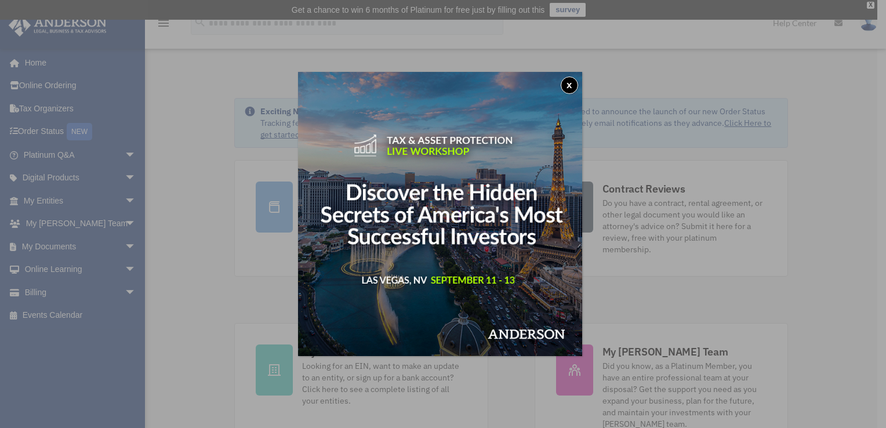
click at [573, 82] on button "x" at bounding box center [569, 85] width 17 height 17
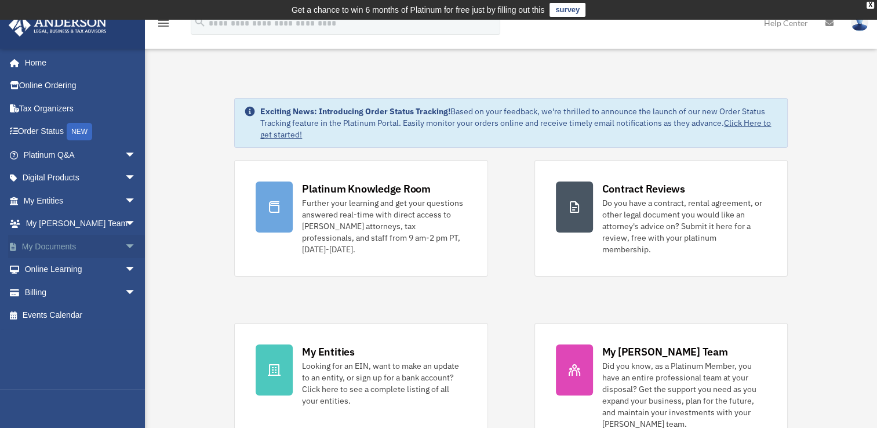
click at [125, 242] on span "arrow_drop_down" at bounding box center [136, 247] width 23 height 24
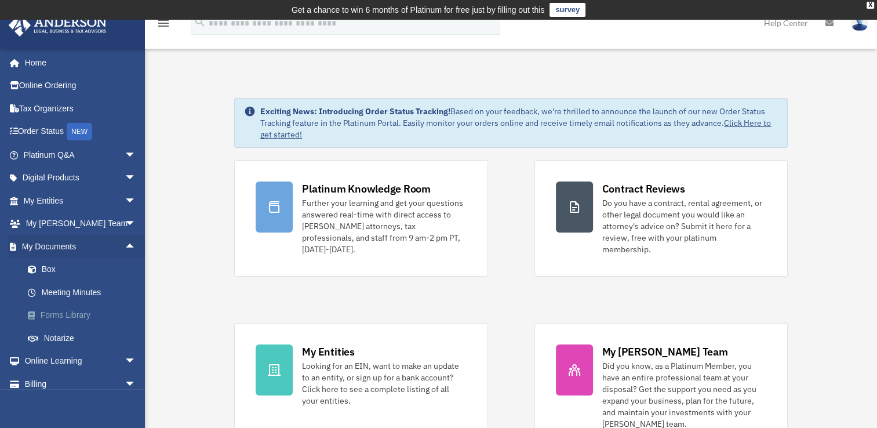
click at [59, 314] on link "Forms Library" at bounding box center [84, 315] width 137 height 23
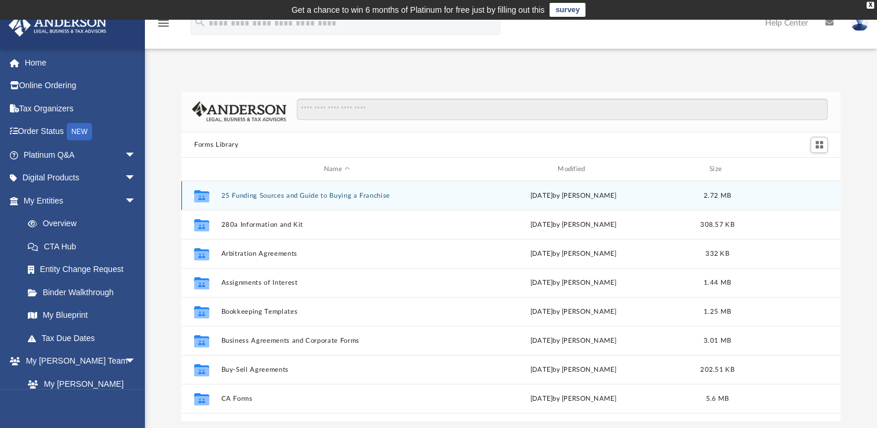
click at [274, 192] on button "25 Funding Sources and Guide to Buying a Franchise" at bounding box center [337, 196] width 231 height 8
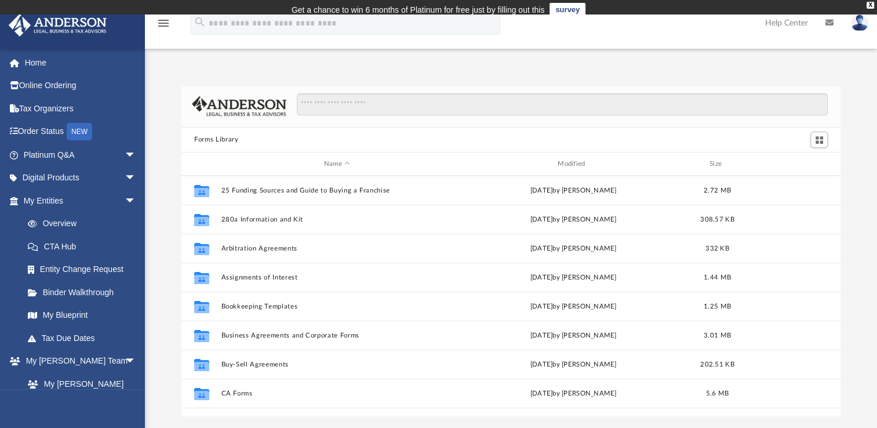
scroll to position [255, 649]
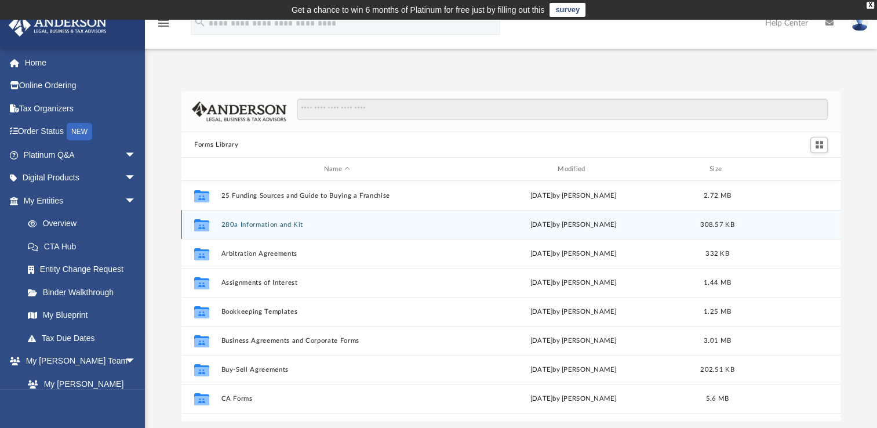
click at [238, 227] on button "280a Information and Kit" at bounding box center [337, 225] width 231 height 8
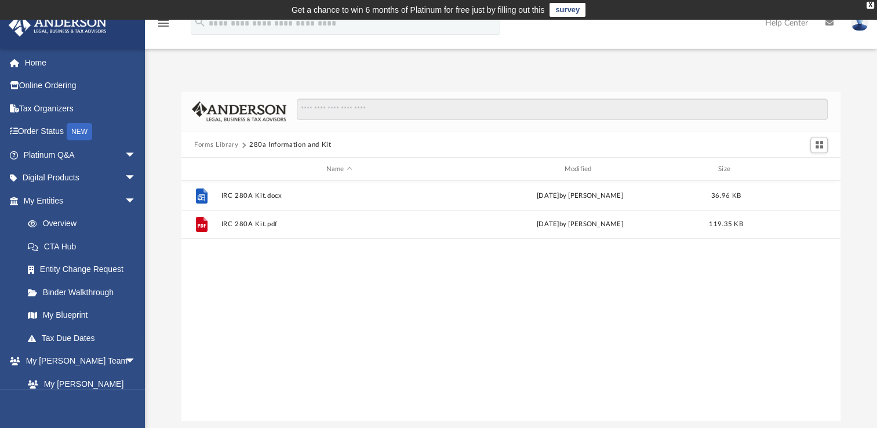
click at [206, 143] on button "Forms Library" at bounding box center [216, 145] width 44 height 10
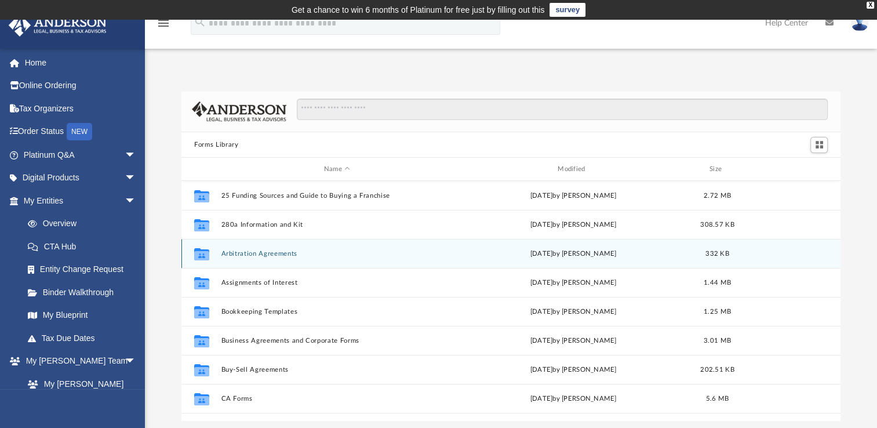
click at [232, 256] on button "Arbitration Agreements" at bounding box center [337, 254] width 231 height 8
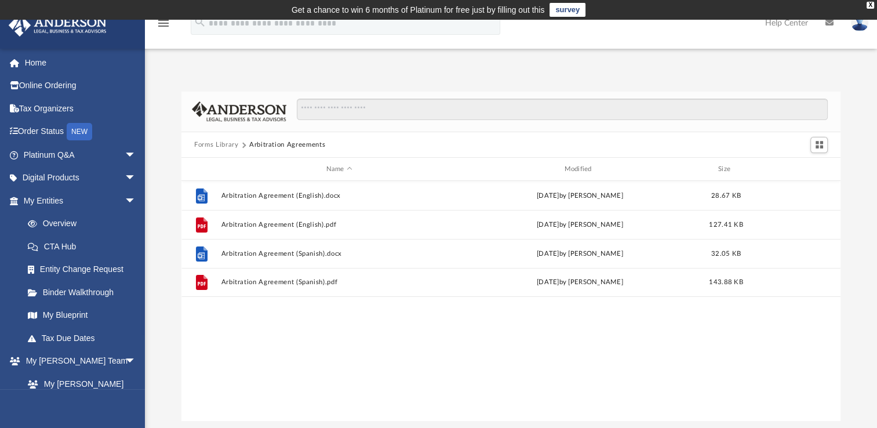
click at [211, 141] on button "Forms Library" at bounding box center [216, 145] width 44 height 10
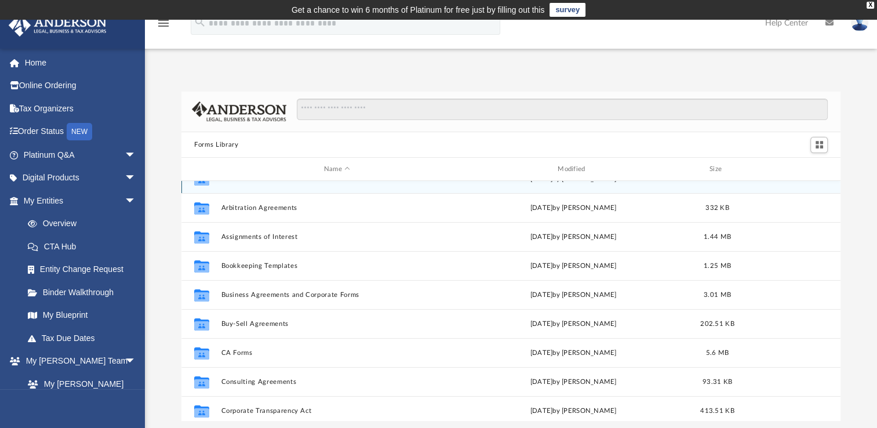
scroll to position [46, 0]
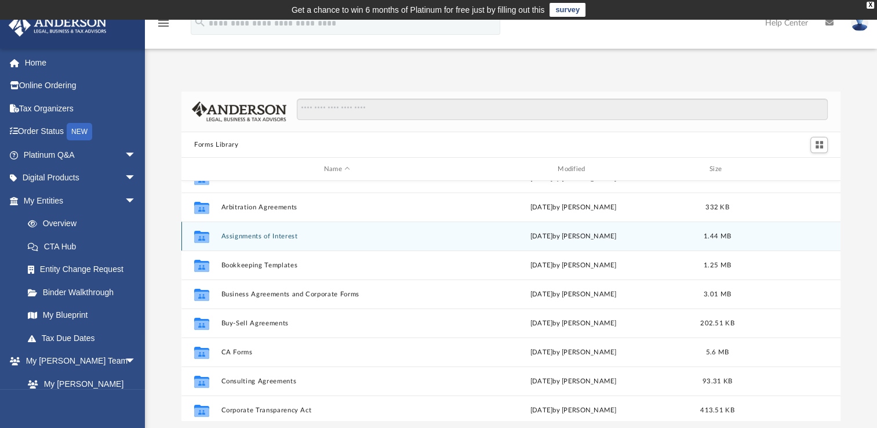
click at [241, 235] on button "Assignments of Interest" at bounding box center [337, 237] width 231 height 8
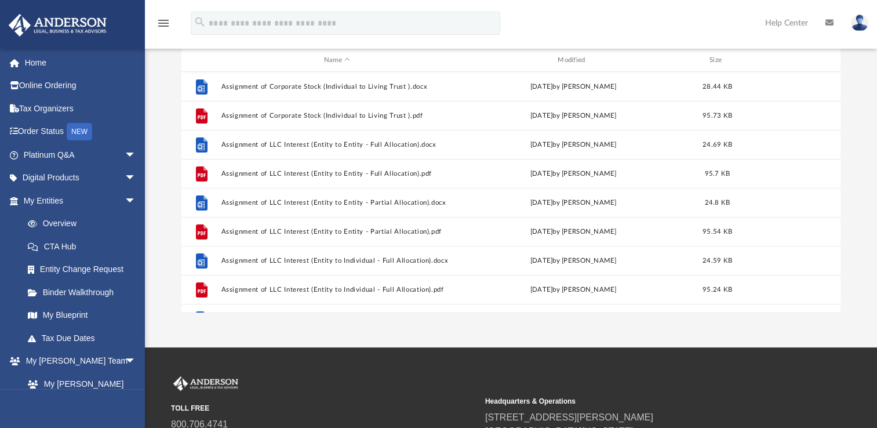
scroll to position [0, 0]
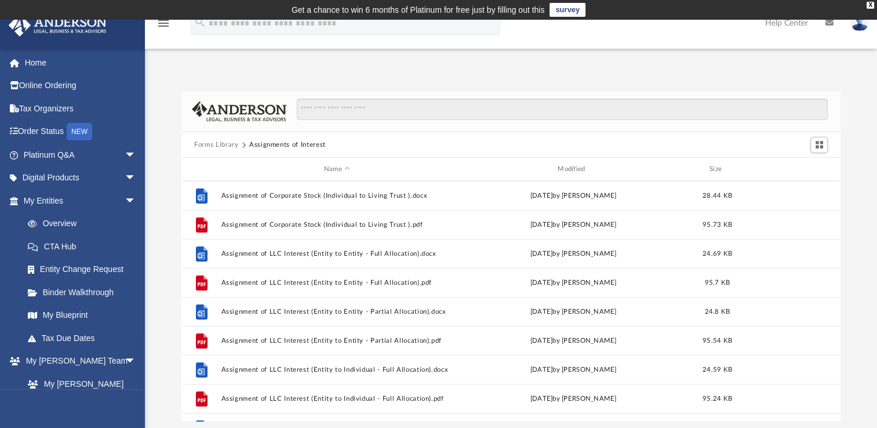
click at [219, 139] on div "Forms Library Assignments of Interest" at bounding box center [511, 145] width 659 height 26
click at [218, 141] on button "Forms Library" at bounding box center [216, 145] width 44 height 10
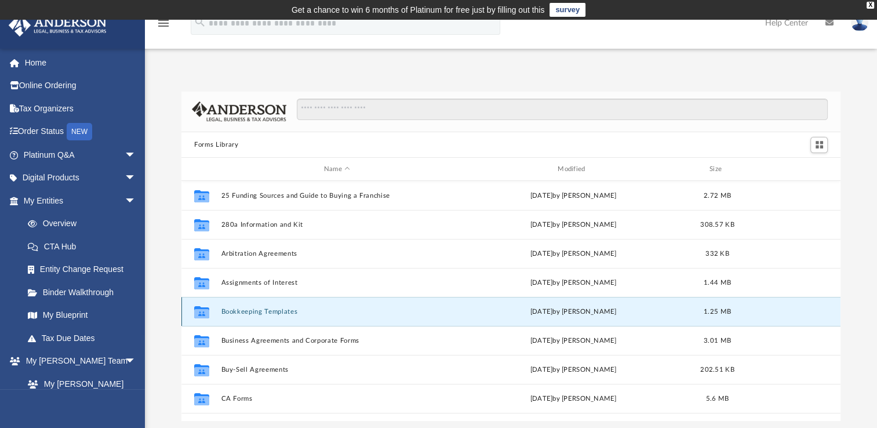
click at [225, 311] on button "Bookkeeping Templates" at bounding box center [337, 312] width 231 height 8
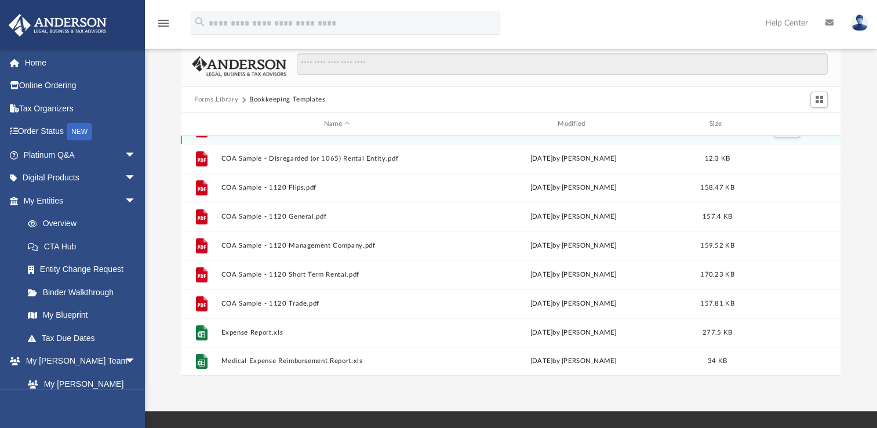
scroll to position [49, 0]
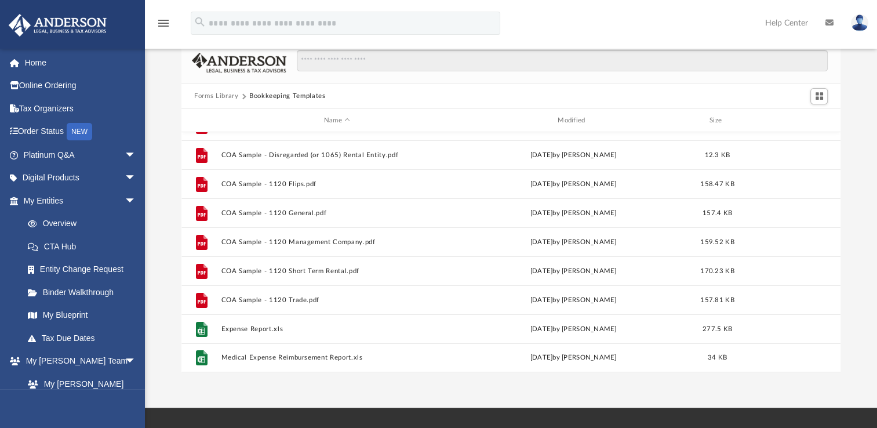
click at [215, 92] on button "Forms Library" at bounding box center [216, 96] width 44 height 10
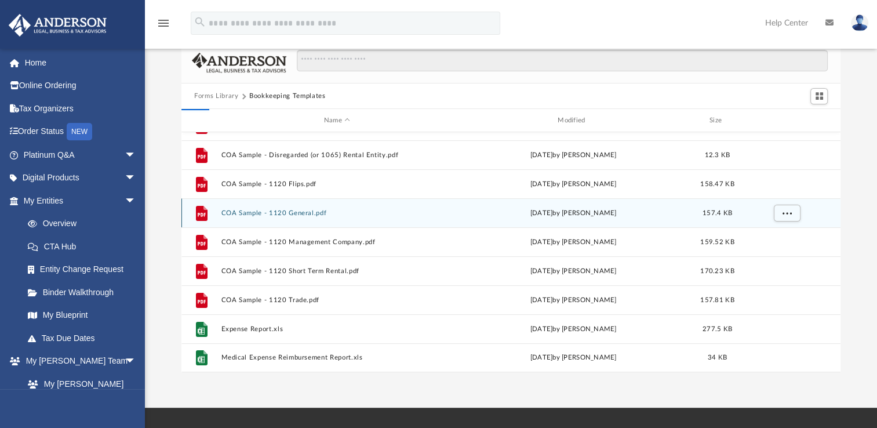
scroll to position [0, 0]
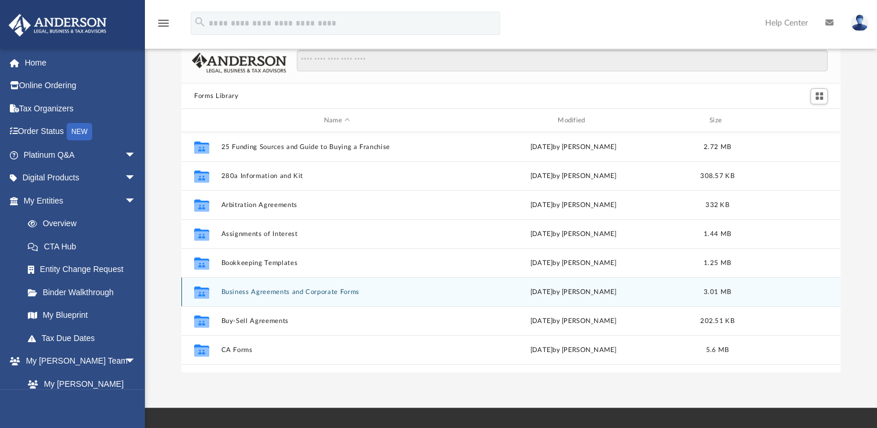
click at [249, 287] on div "Collaborated Folder Business Agreements and Corporate Forms Thu Jul 13 2023 by …" at bounding box center [511, 291] width 659 height 29
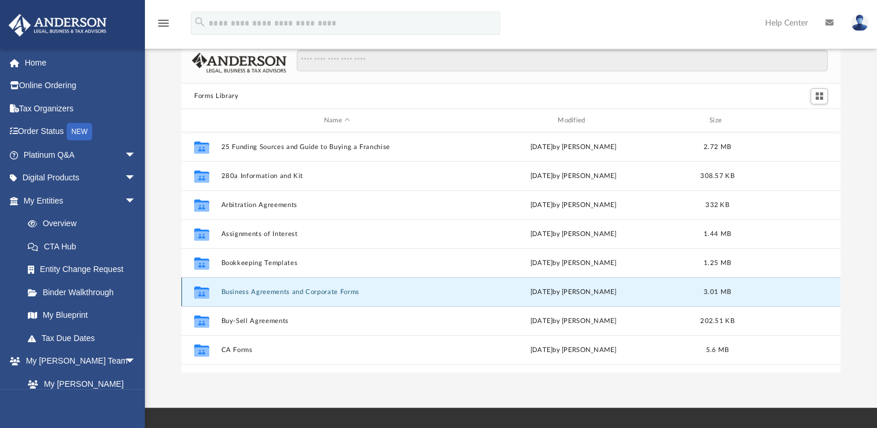
click at [245, 292] on button "Business Agreements and Corporate Forms" at bounding box center [337, 292] width 231 height 8
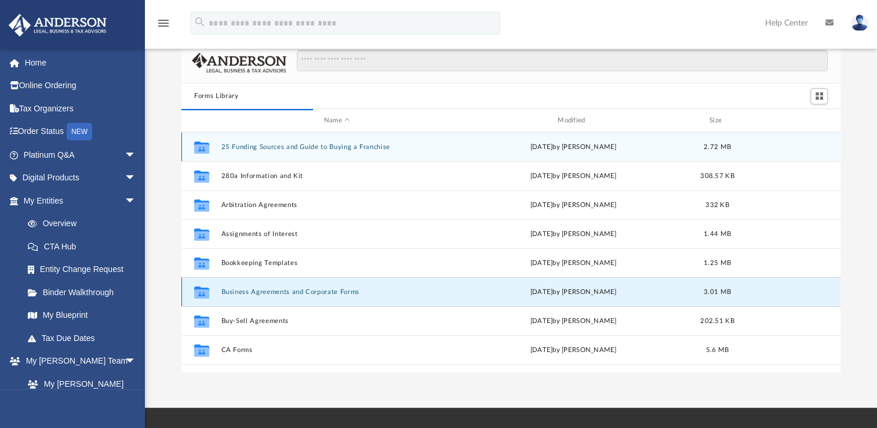
scroll to position [219, 649]
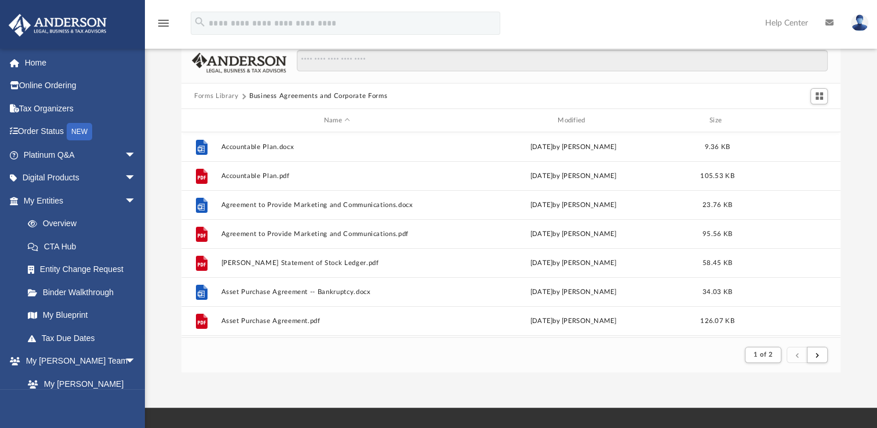
click at [228, 93] on button "Forms Library" at bounding box center [216, 96] width 44 height 10
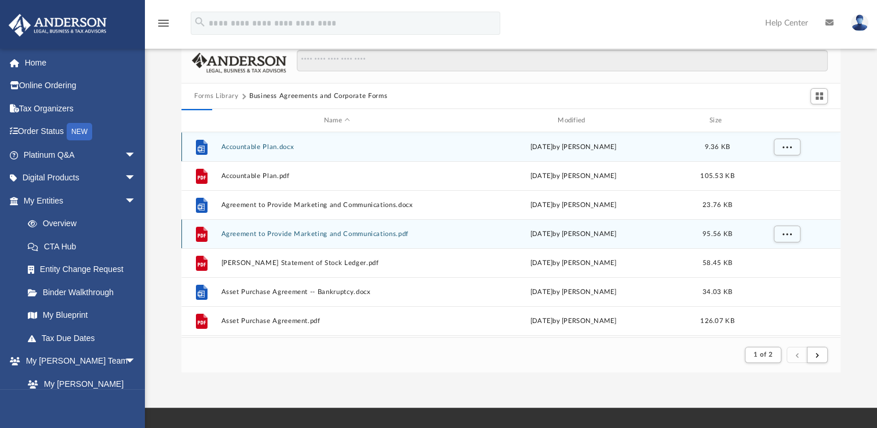
scroll to position [255, 649]
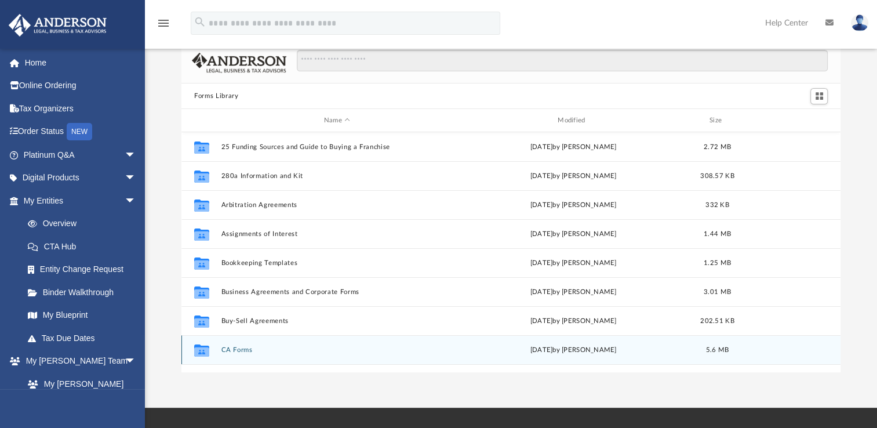
click at [234, 352] on button "CA Forms" at bounding box center [337, 350] width 231 height 8
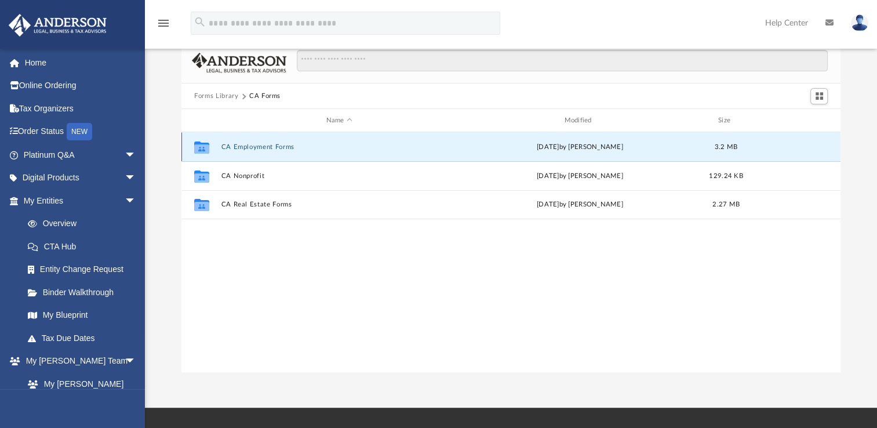
click at [237, 143] on button "CA Employment Forms" at bounding box center [340, 147] width 236 height 8
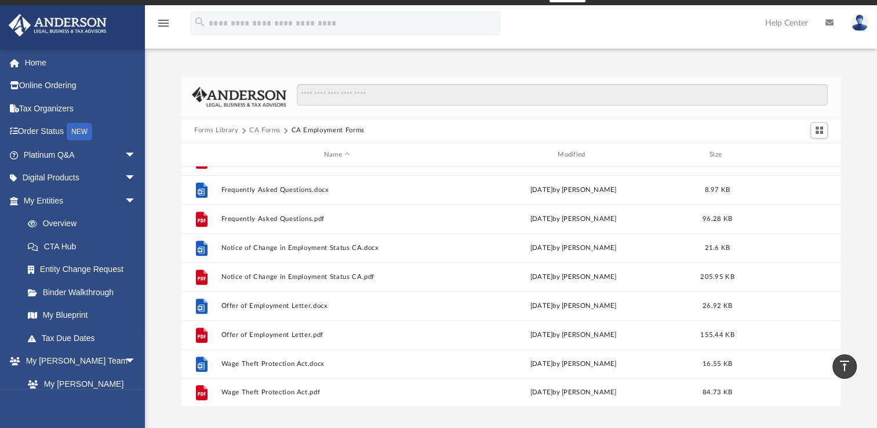
scroll to position [8, 0]
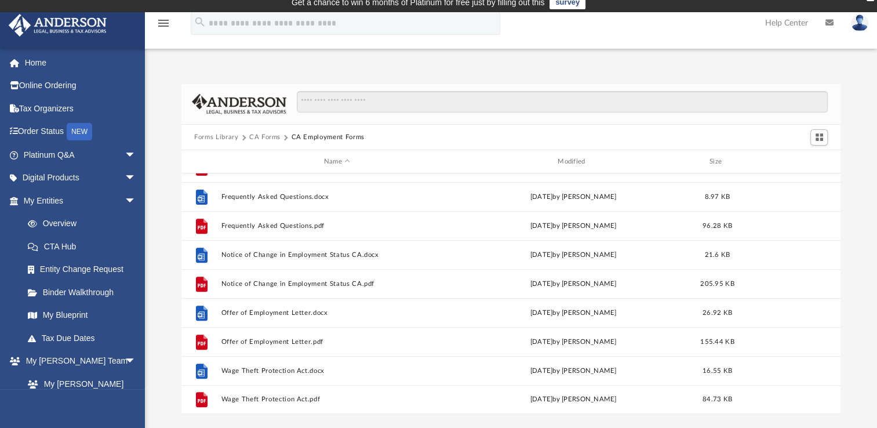
click at [265, 133] on button "CA Forms" at bounding box center [264, 137] width 31 height 10
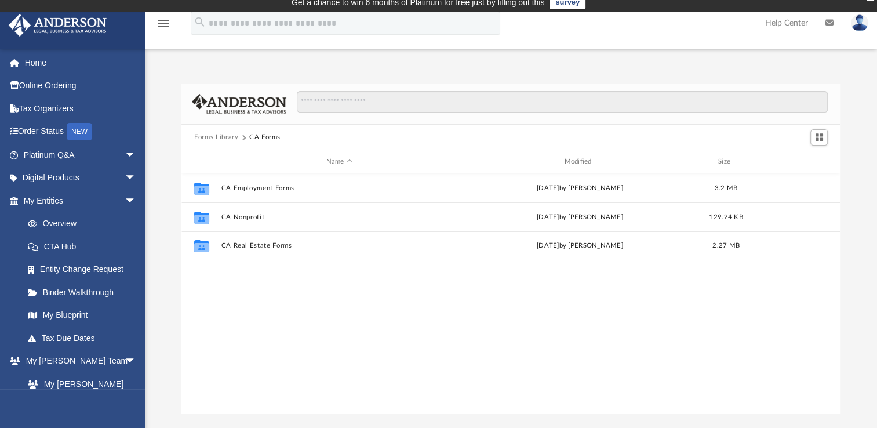
scroll to position [0, 0]
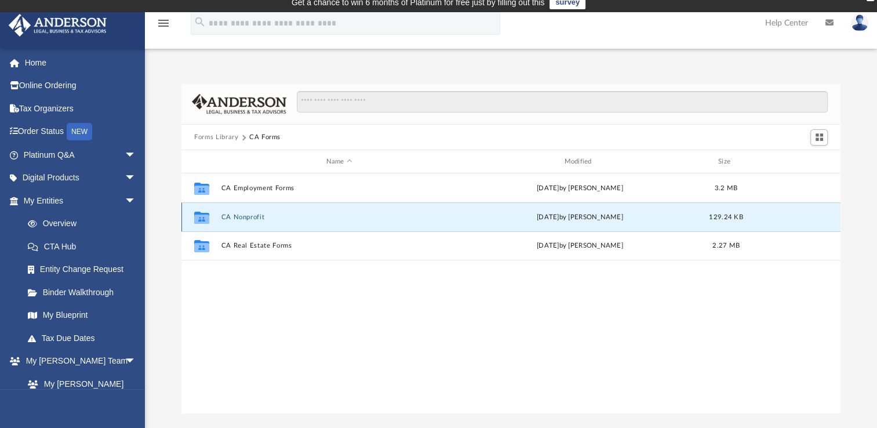
click at [244, 213] on button "CA Nonprofit" at bounding box center [340, 217] width 236 height 8
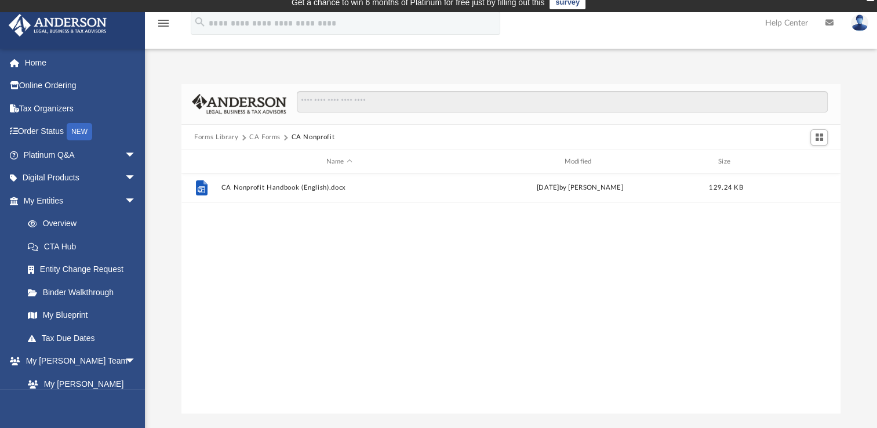
click at [256, 134] on button "CA Forms" at bounding box center [264, 137] width 31 height 10
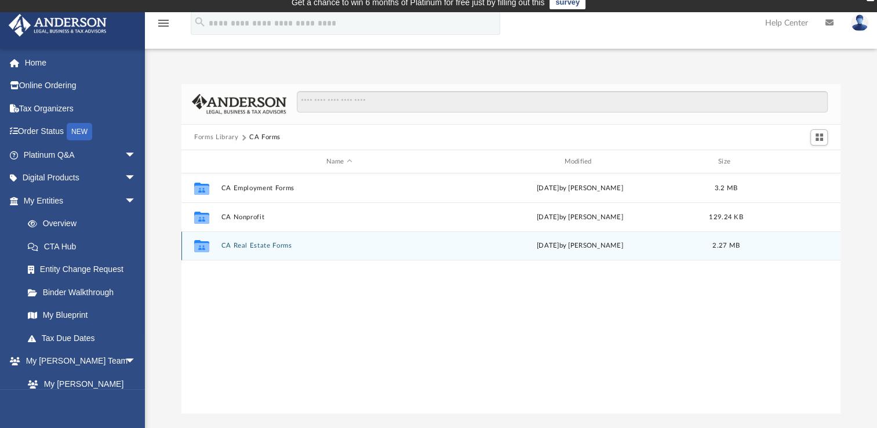
click at [240, 245] on button "CA Real Estate Forms" at bounding box center [340, 246] width 236 height 8
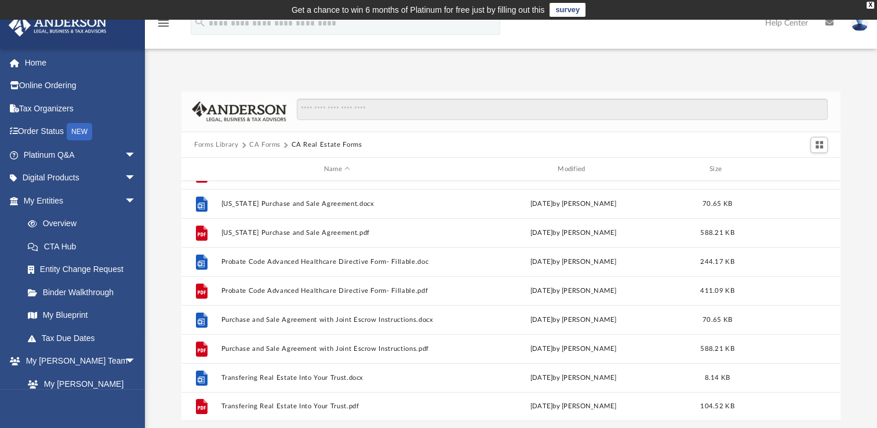
click at [257, 143] on button "CA Forms" at bounding box center [264, 145] width 31 height 10
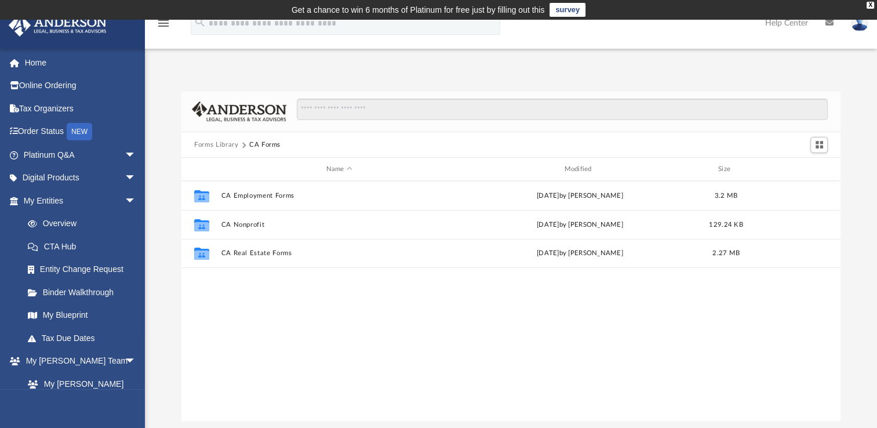
click at [224, 144] on button "Forms Library" at bounding box center [216, 145] width 44 height 10
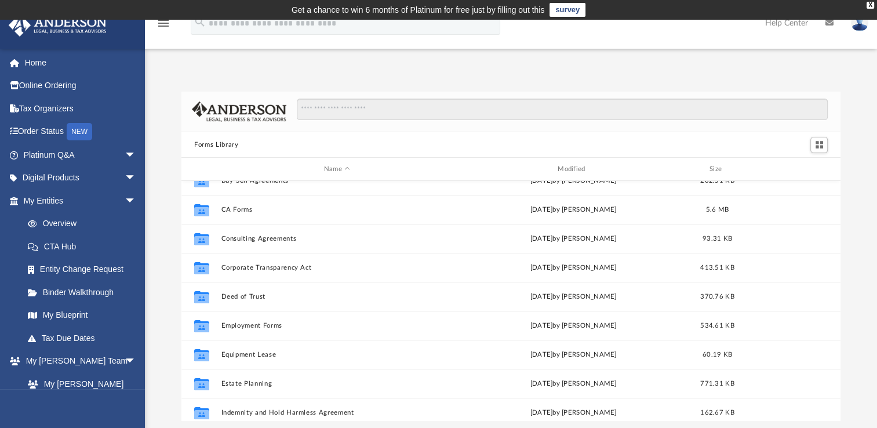
scroll to position [190, 0]
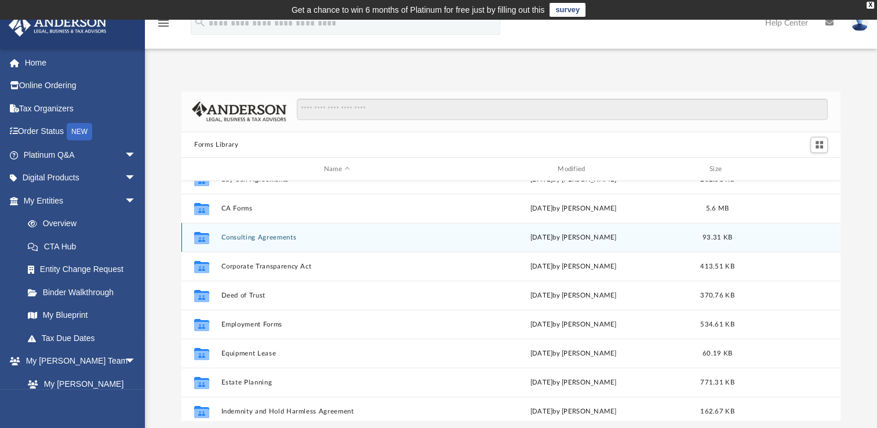
click at [239, 235] on button "Consulting Agreements" at bounding box center [337, 238] width 231 height 8
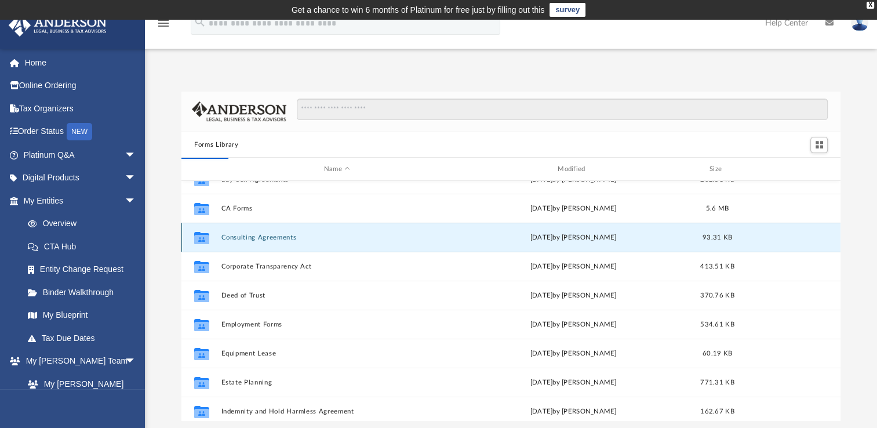
scroll to position [0, 0]
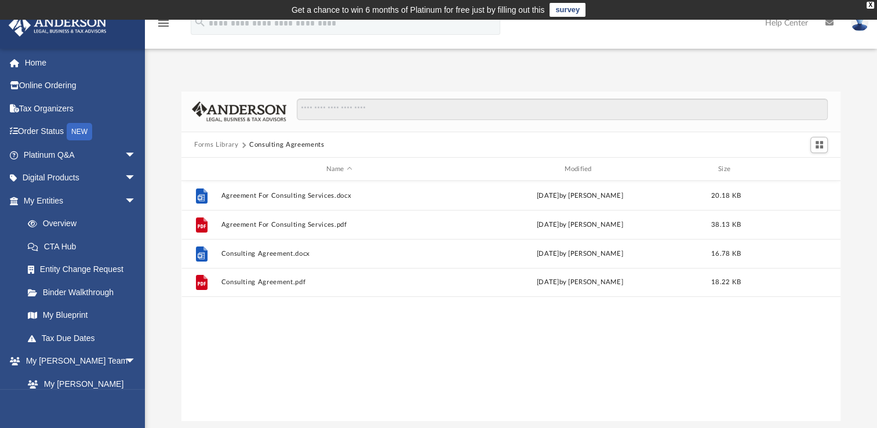
click at [228, 141] on button "Forms Library" at bounding box center [216, 145] width 44 height 10
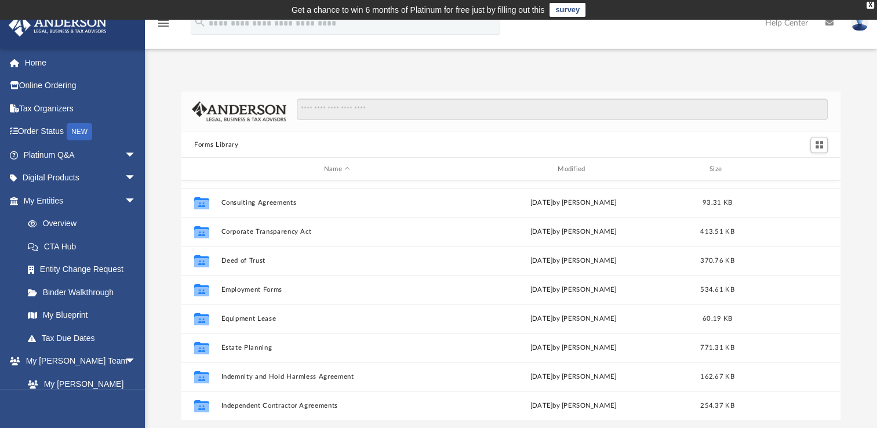
scroll to position [231, 0]
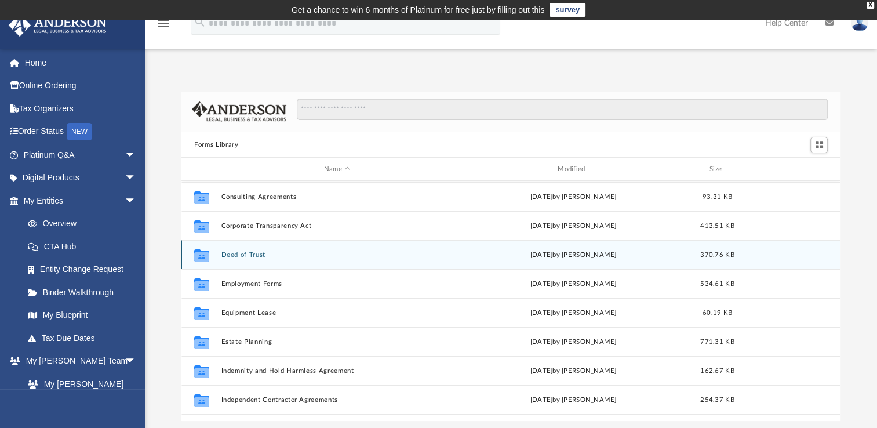
click at [230, 253] on button "Deed of Trust" at bounding box center [337, 255] width 231 height 8
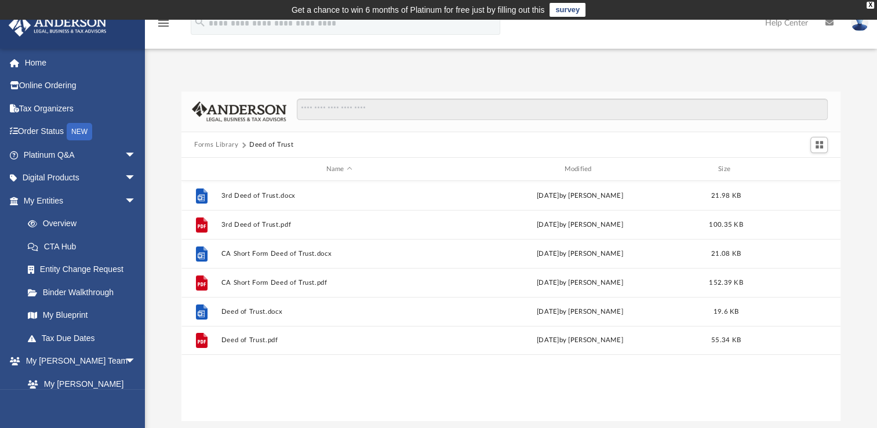
scroll to position [0, 0]
click at [225, 143] on button "Forms Library" at bounding box center [216, 145] width 44 height 10
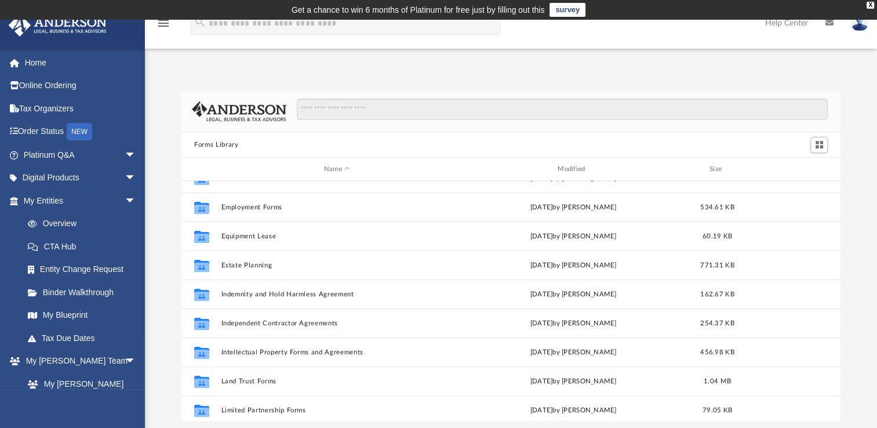
scroll to position [313, 0]
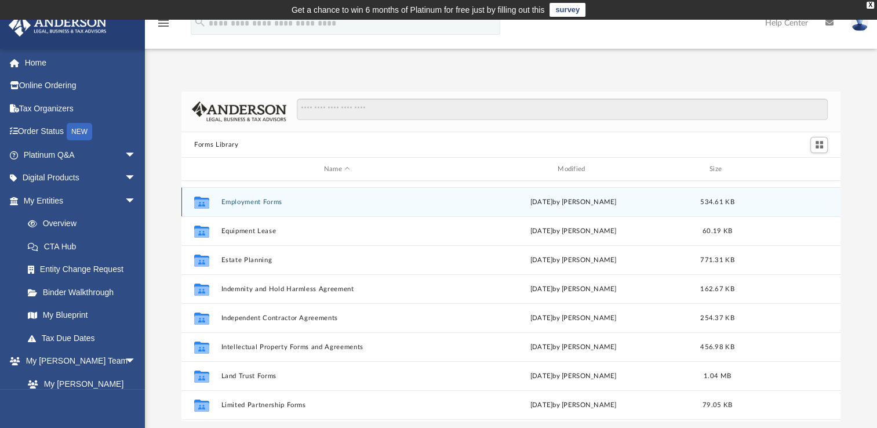
click at [238, 198] on button "Employment Forms" at bounding box center [337, 202] width 231 height 8
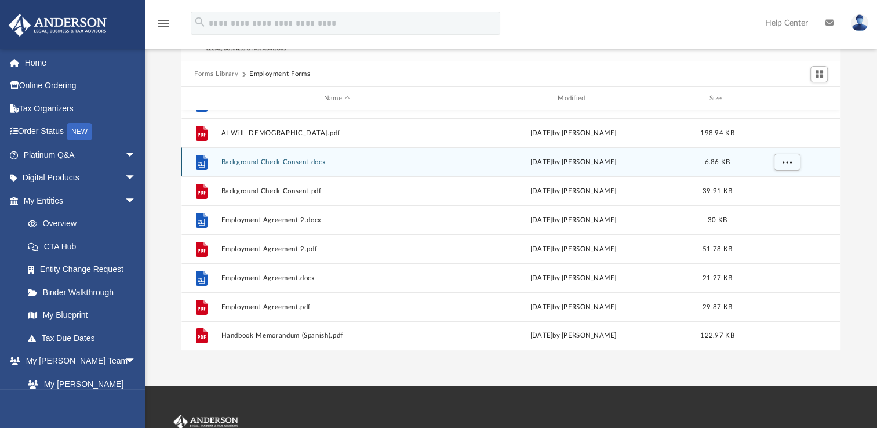
scroll to position [72, 0]
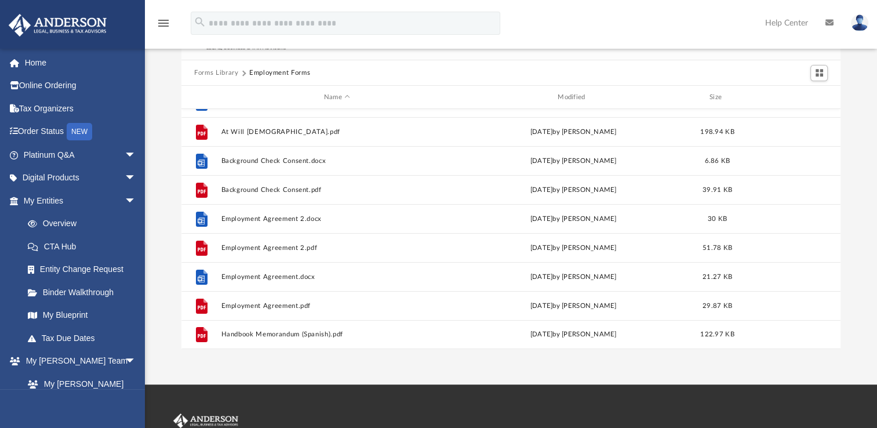
click at [226, 73] on button "Forms Library" at bounding box center [216, 73] width 44 height 10
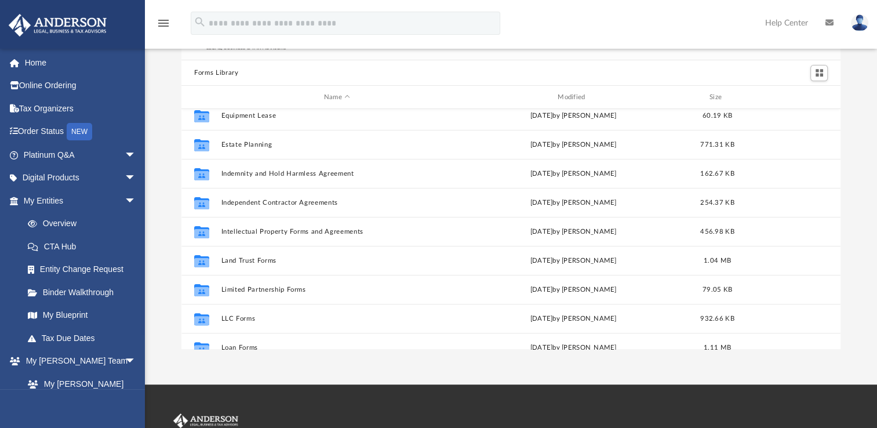
scroll to position [341, 0]
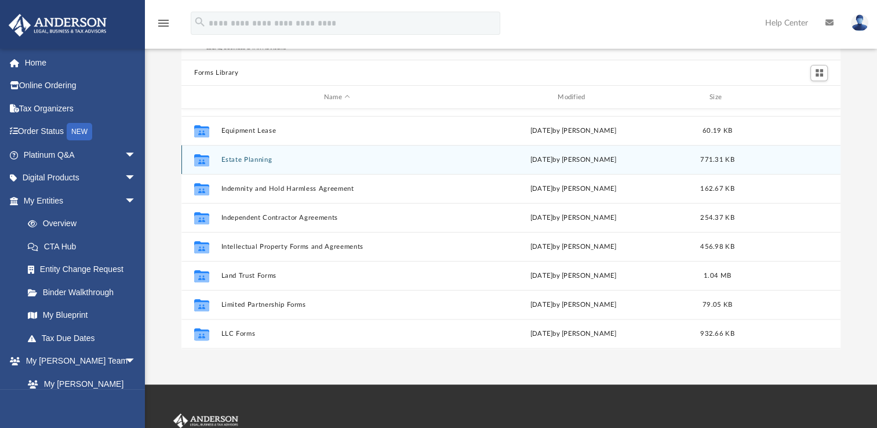
click at [241, 153] on div "Collaborated Folder Estate Planning Thu Oct 6 2022 by Mary Acree 771.31 KB" at bounding box center [511, 159] width 659 height 29
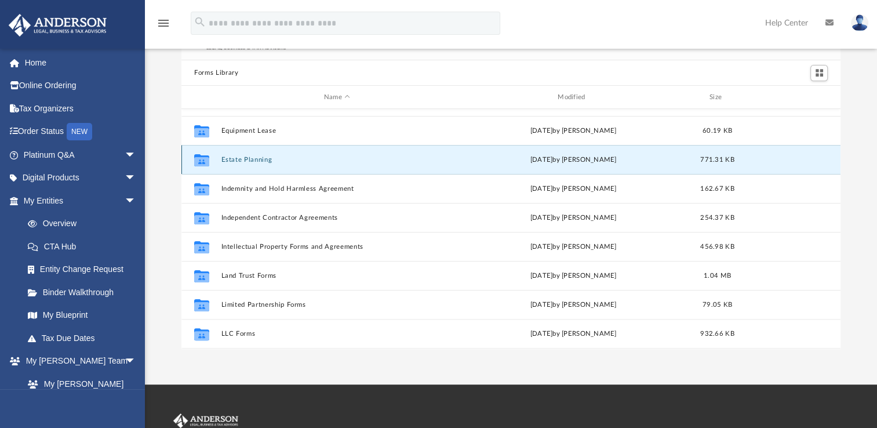
click at [239, 158] on button "Estate Planning" at bounding box center [337, 160] width 231 height 8
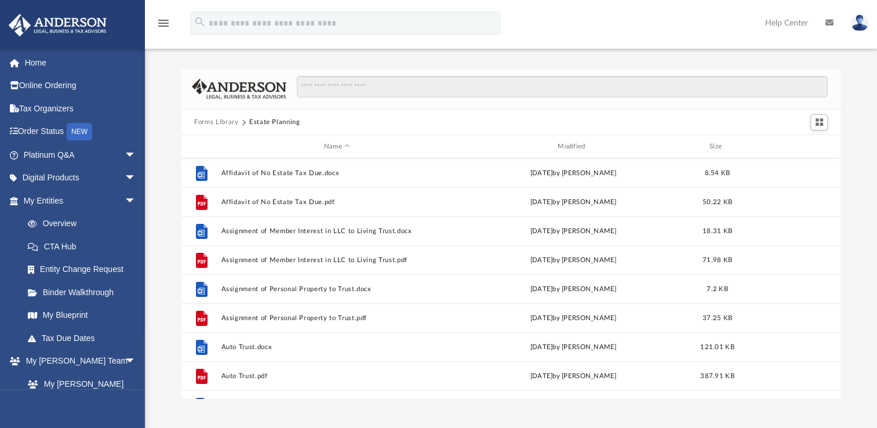
scroll to position [0, 0]
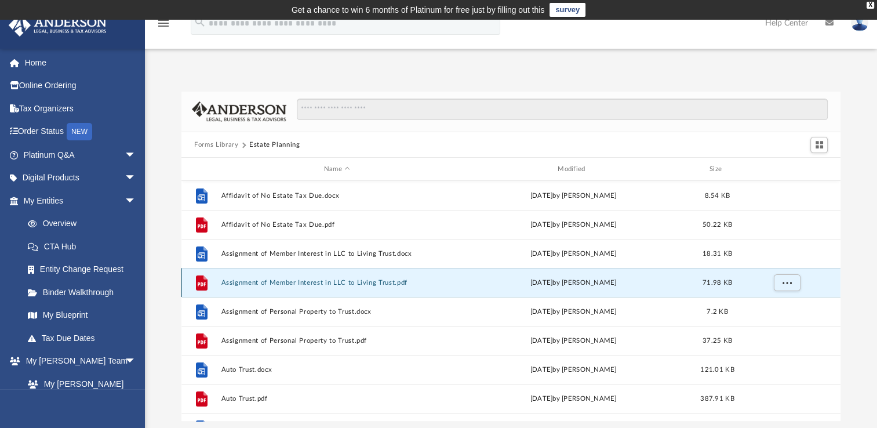
click at [234, 284] on button "Assignment of Member Interest in LLC to Living Trust.pdf" at bounding box center [337, 283] width 231 height 8
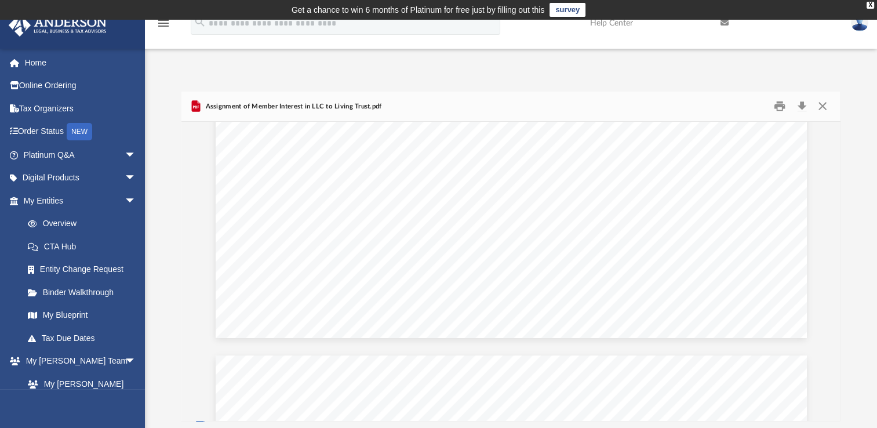
scroll to position [1371, 0]
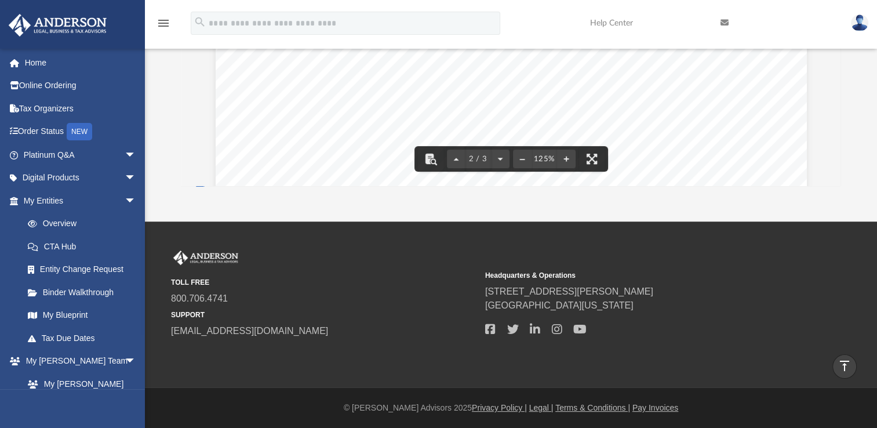
scroll to position [882, 0]
click at [344, 90] on div "liabilities of a member under the operating agreement. Assignee is liable for t…" at bounding box center [511, 178] width 591 height 765
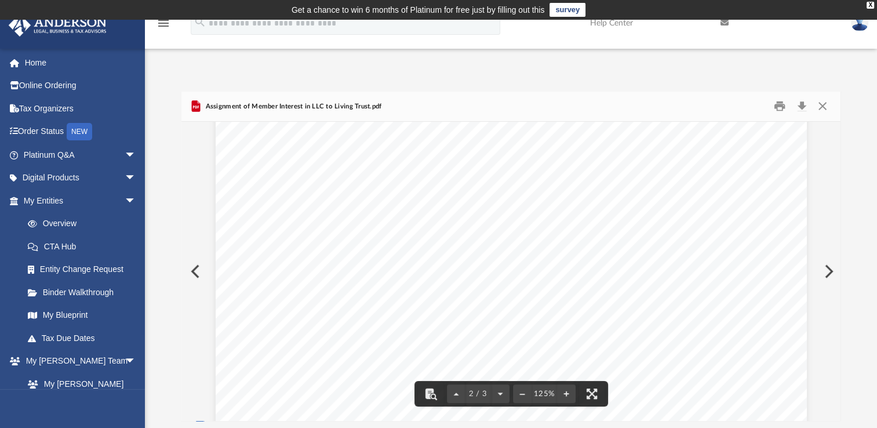
click at [825, 96] on div "Assignment of Member Interest in LLC to Living Trust.pdf" at bounding box center [511, 107] width 659 height 31
click at [821, 107] on button "Close" at bounding box center [822, 106] width 21 height 18
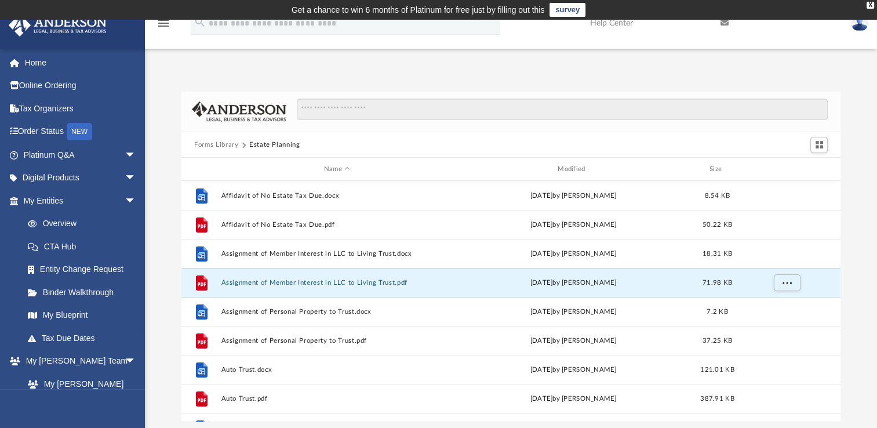
click at [220, 143] on button "Forms Library" at bounding box center [216, 145] width 44 height 10
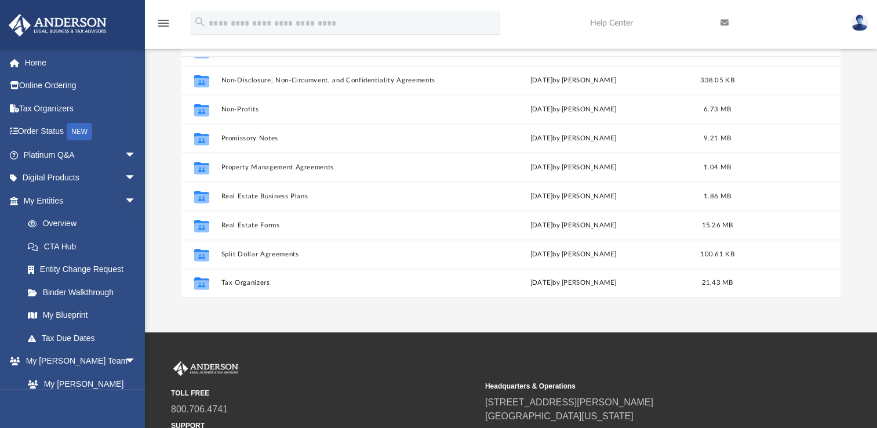
scroll to position [125, 0]
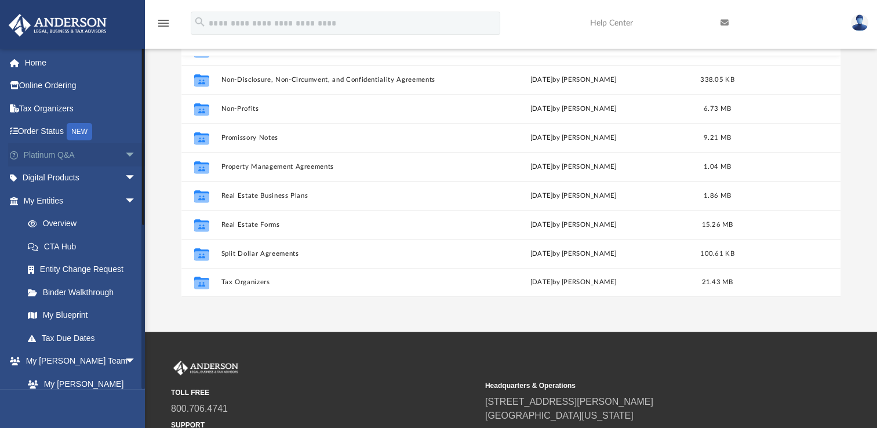
click at [125, 153] on span "arrow_drop_down" at bounding box center [136, 155] width 23 height 24
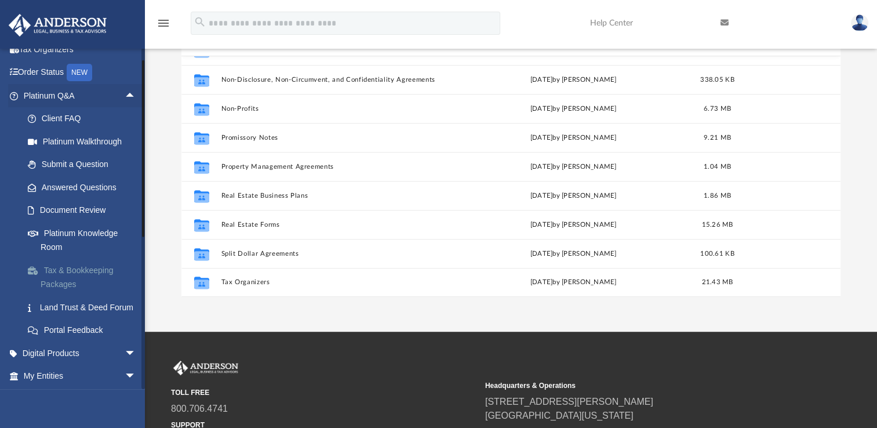
scroll to position [38, 0]
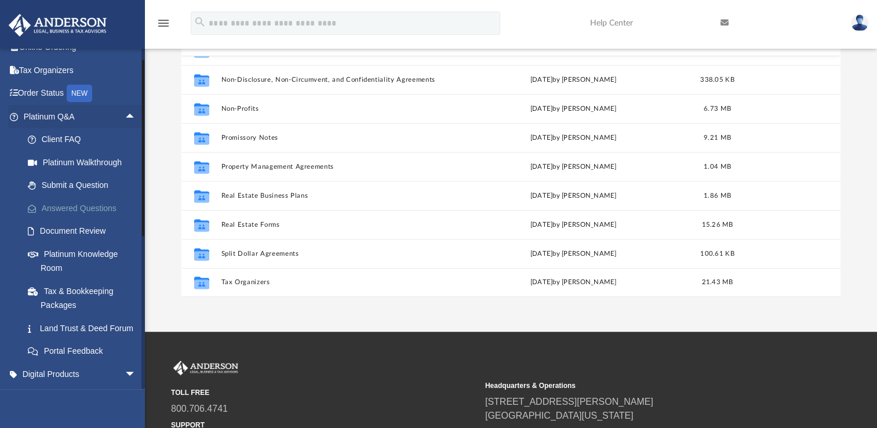
click at [61, 208] on link "Answered Questions" at bounding box center [84, 208] width 137 height 23
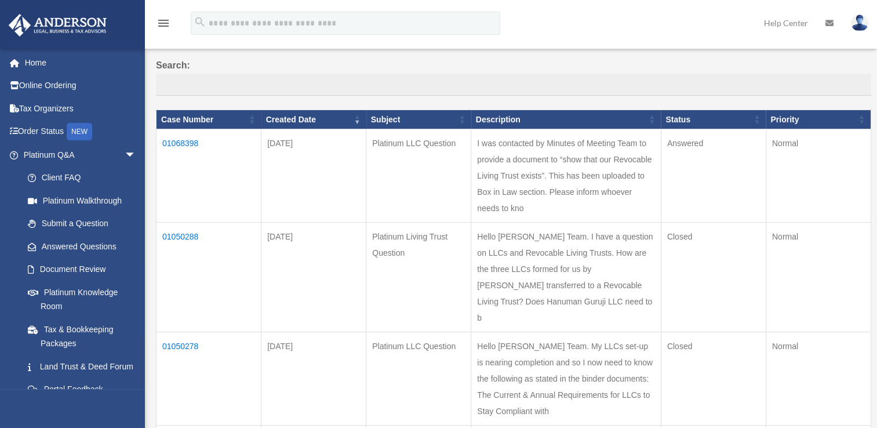
scroll to position [111, 0]
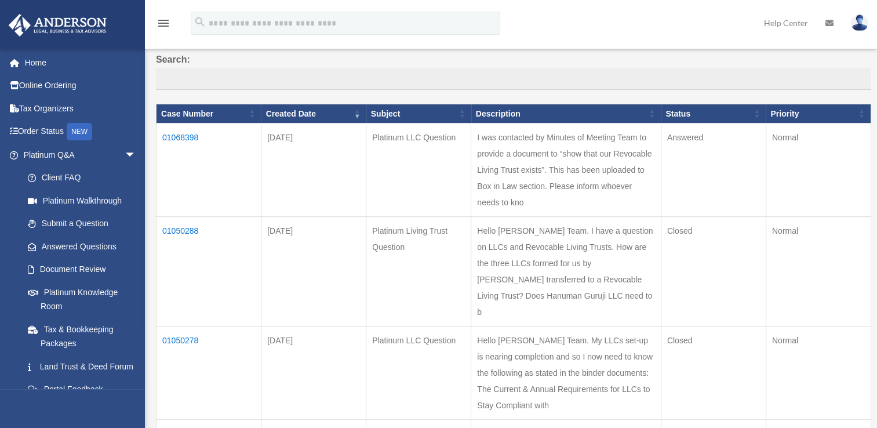
click at [183, 246] on td "01050288" at bounding box center [209, 272] width 105 height 110
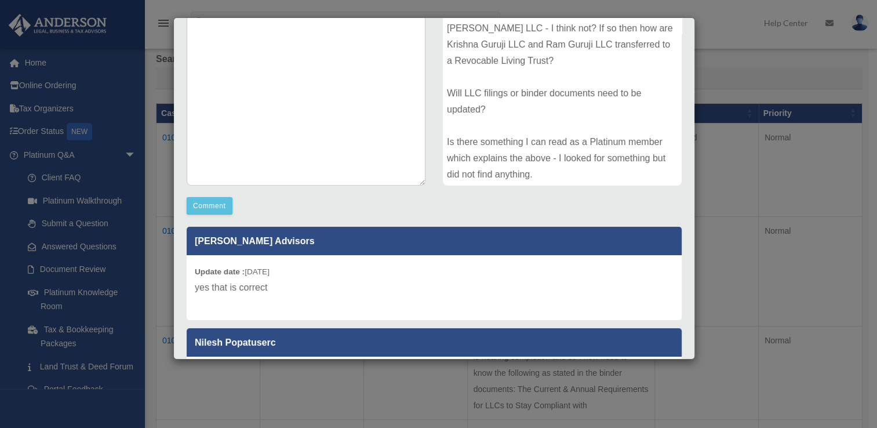
scroll to position [0, 0]
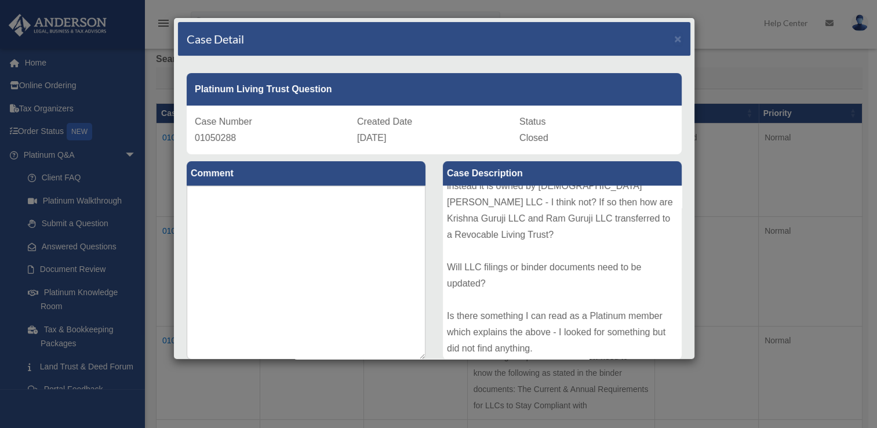
click at [306, 183] on label "Comment" at bounding box center [306, 173] width 239 height 24
click at [304, 190] on textarea at bounding box center [306, 273] width 239 height 174
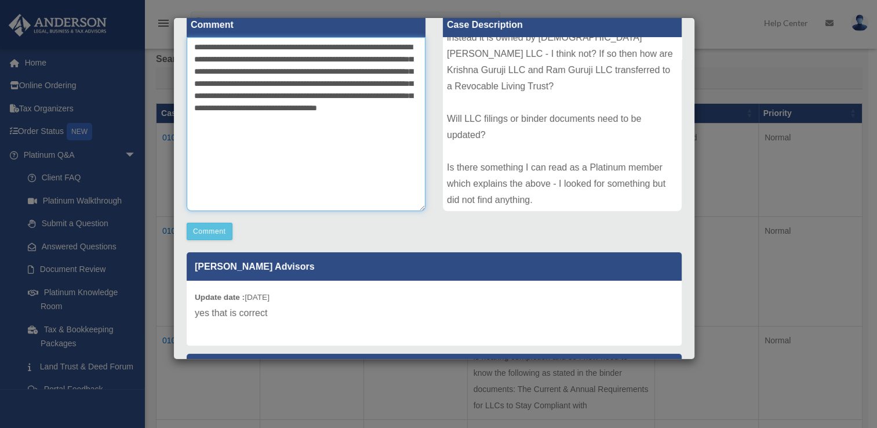
scroll to position [148, 0]
type textarea "**********"
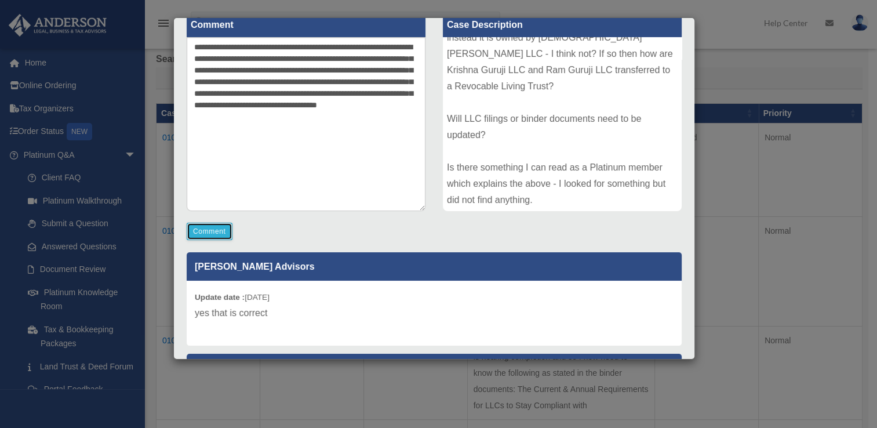
click at [211, 231] on button "Comment" at bounding box center [210, 231] width 46 height 17
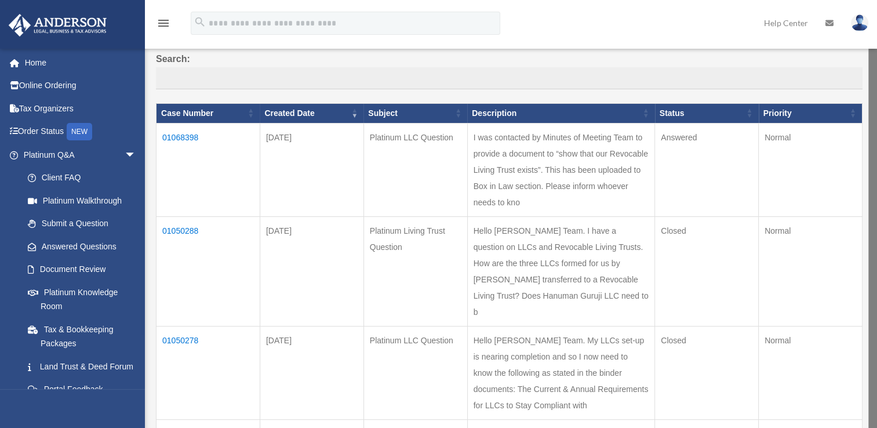
click at [861, 20] on img at bounding box center [859, 22] width 17 height 17
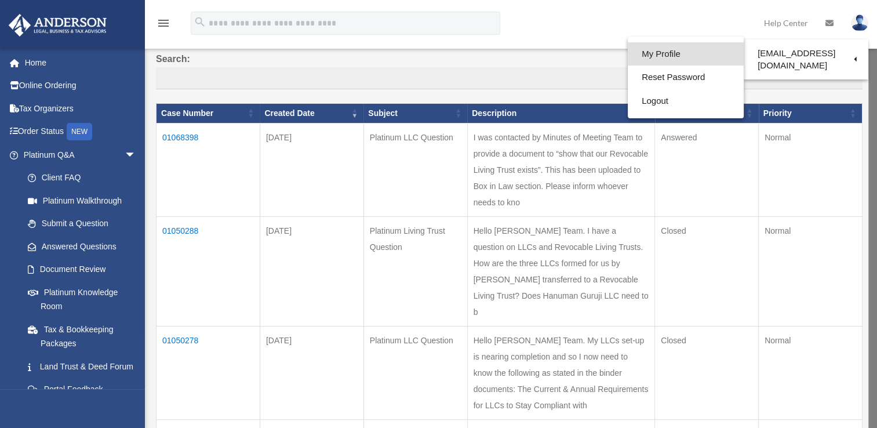
click at [656, 50] on link "My Profile" at bounding box center [686, 54] width 116 height 24
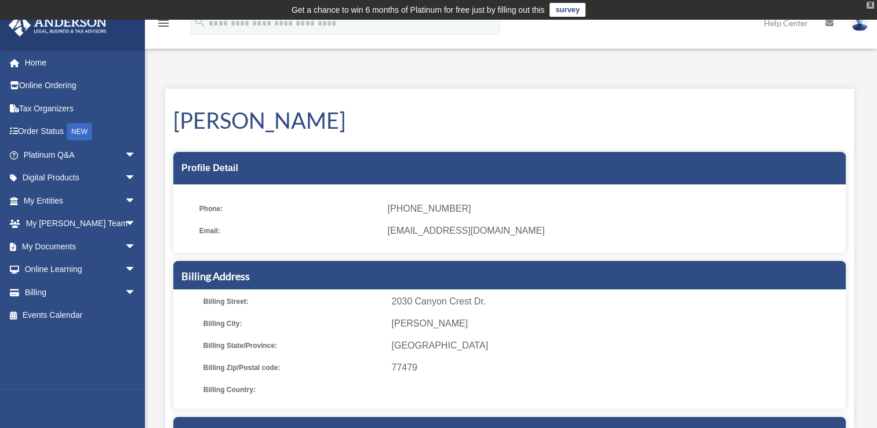
click at [870, 3] on div "X" at bounding box center [871, 5] width 8 height 7
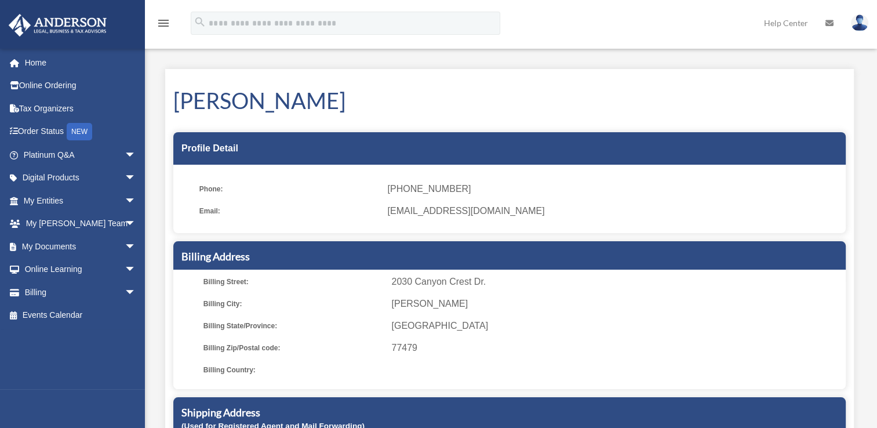
click at [855, 19] on img at bounding box center [859, 22] width 17 height 17
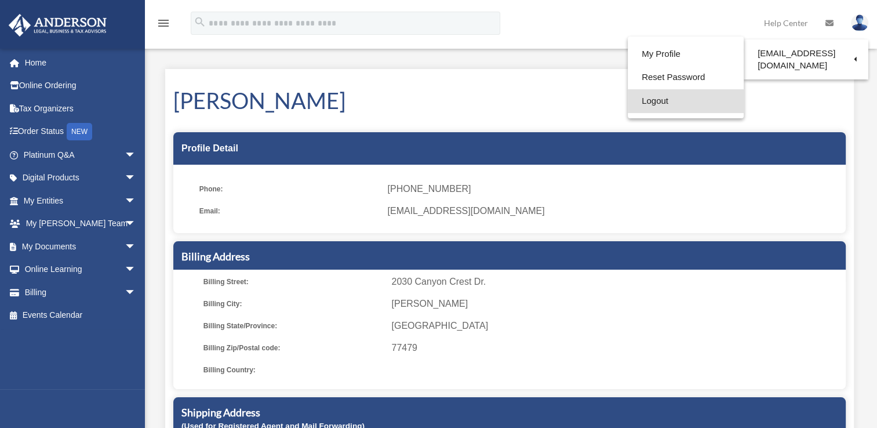
click at [643, 104] on link "Logout" at bounding box center [686, 101] width 116 height 24
